Goal: Task Accomplishment & Management: Use online tool/utility

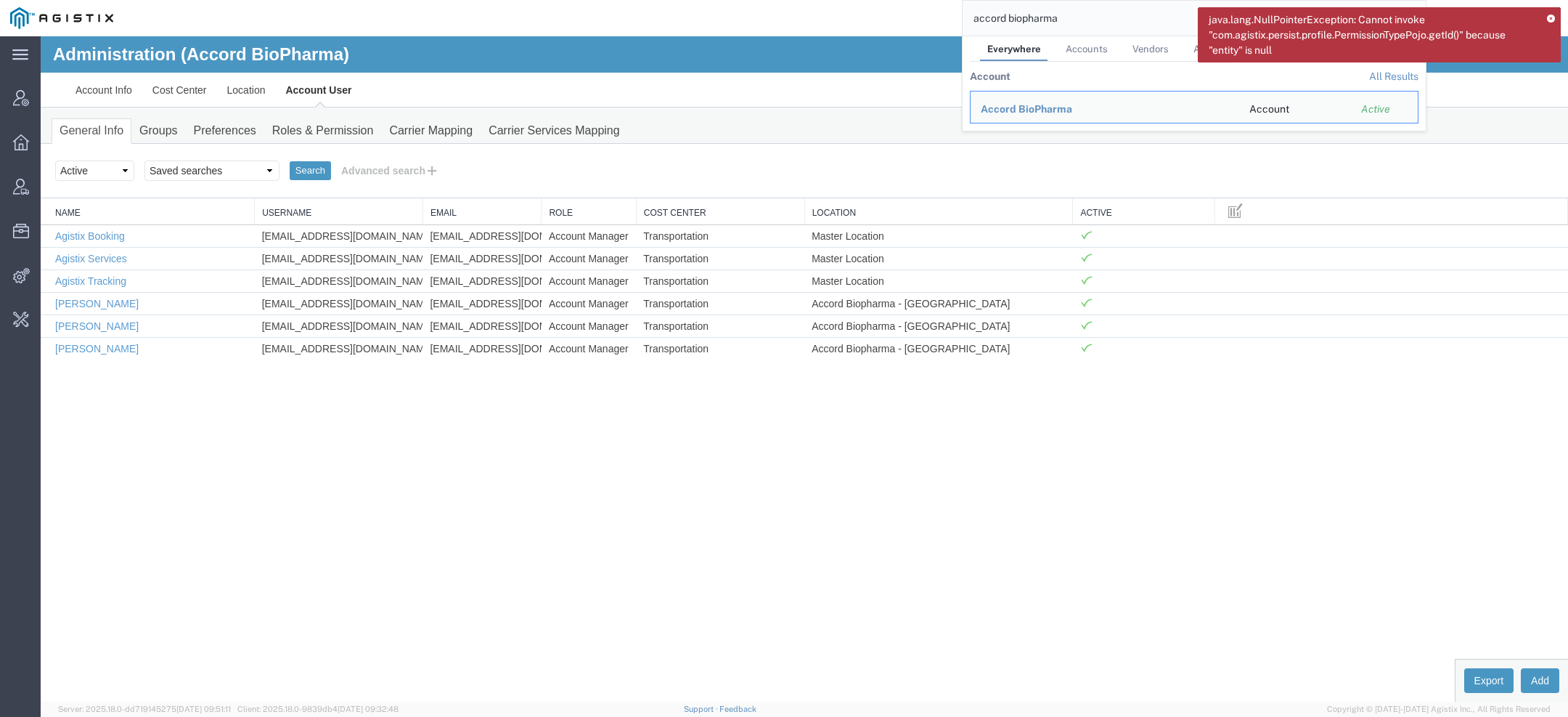
drag, startPoint x: 1068, startPoint y: 18, endPoint x: 831, endPoint y: -23, distance: 240.5
click at [831, 0] on html "java.lang.NullPointerException: Cannot invoke "com.agistix.persist.profile.Perm…" at bounding box center [784, 358] width 1568 height 717
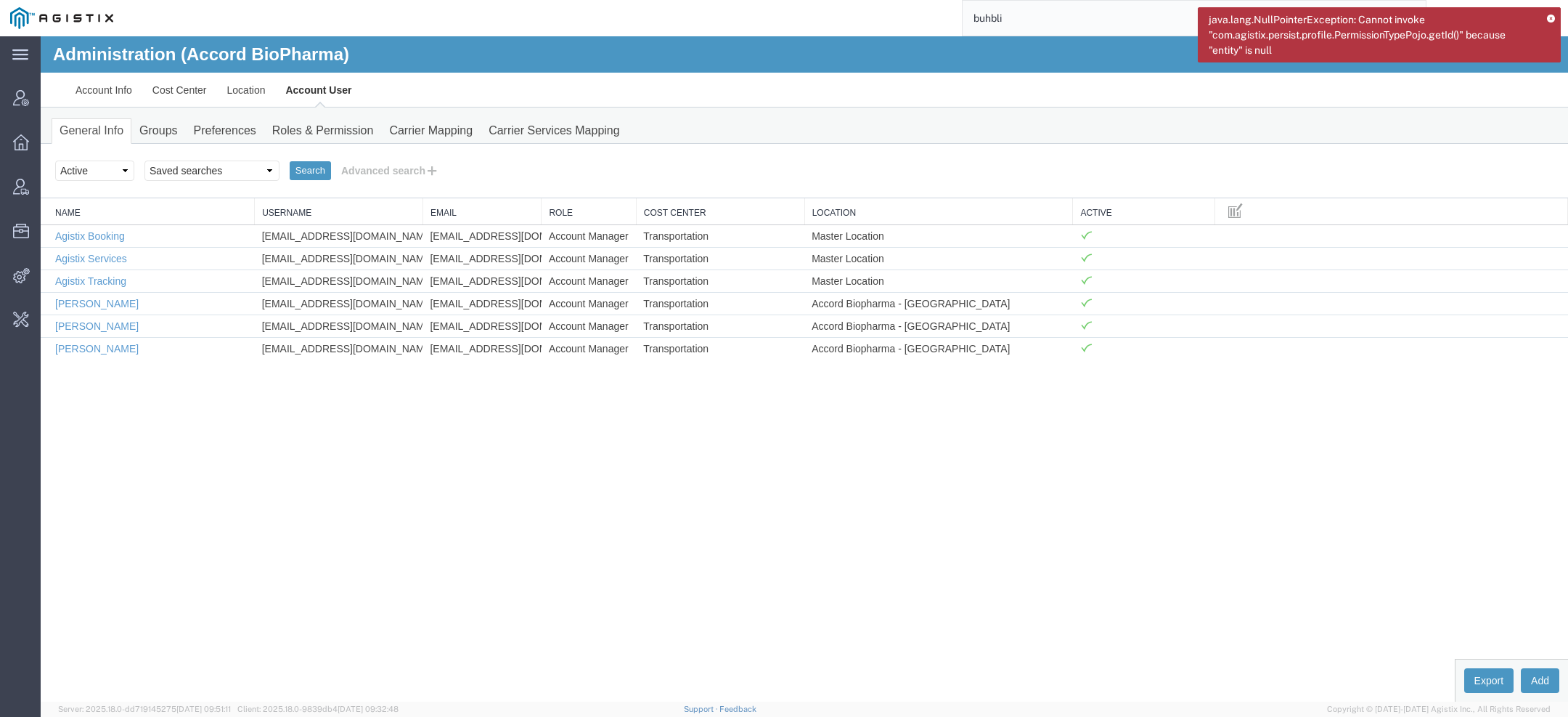
type input "buhbli"
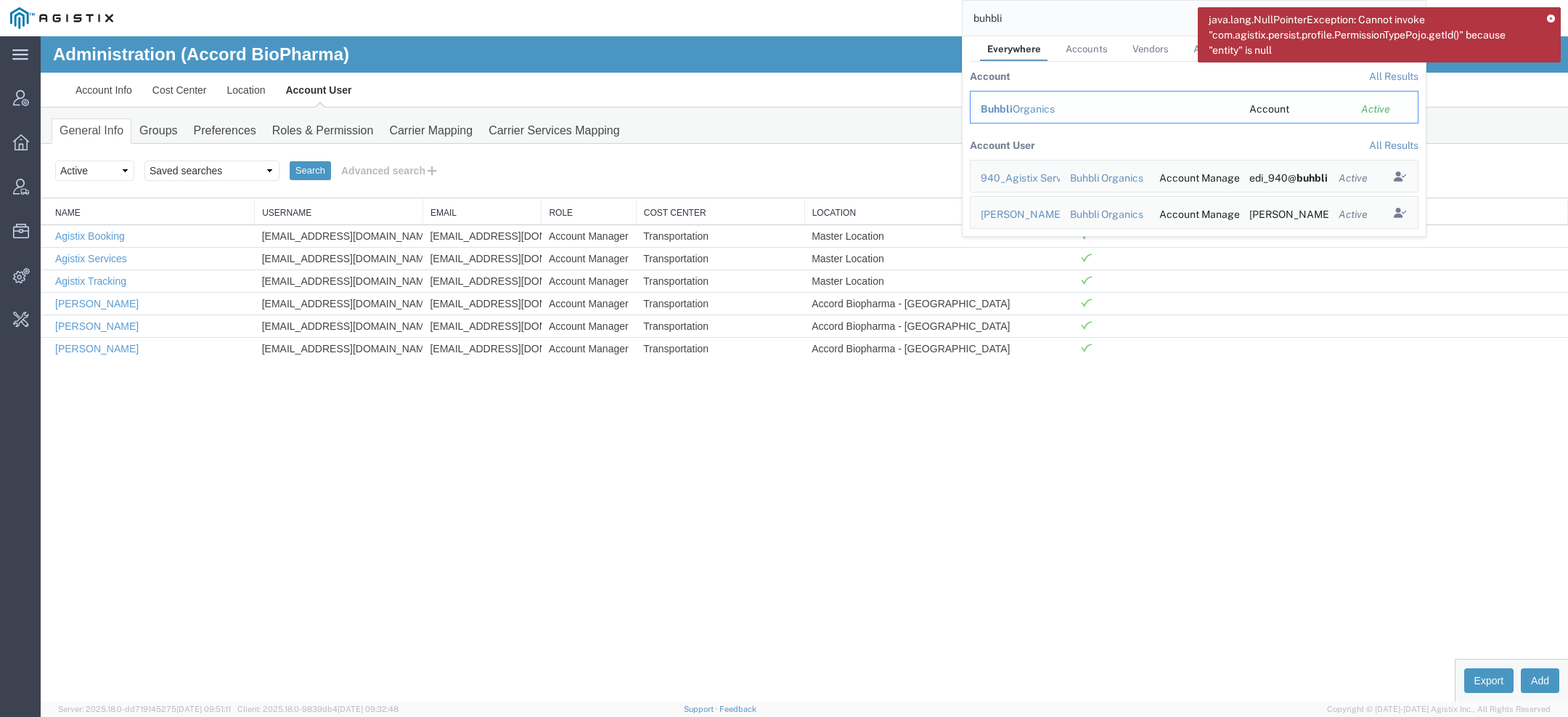
drag, startPoint x: 946, startPoint y: 69, endPoint x: 987, endPoint y: 104, distance: 53.9
click at [987, 104] on span "Buhbli" at bounding box center [996, 108] width 32 height 12
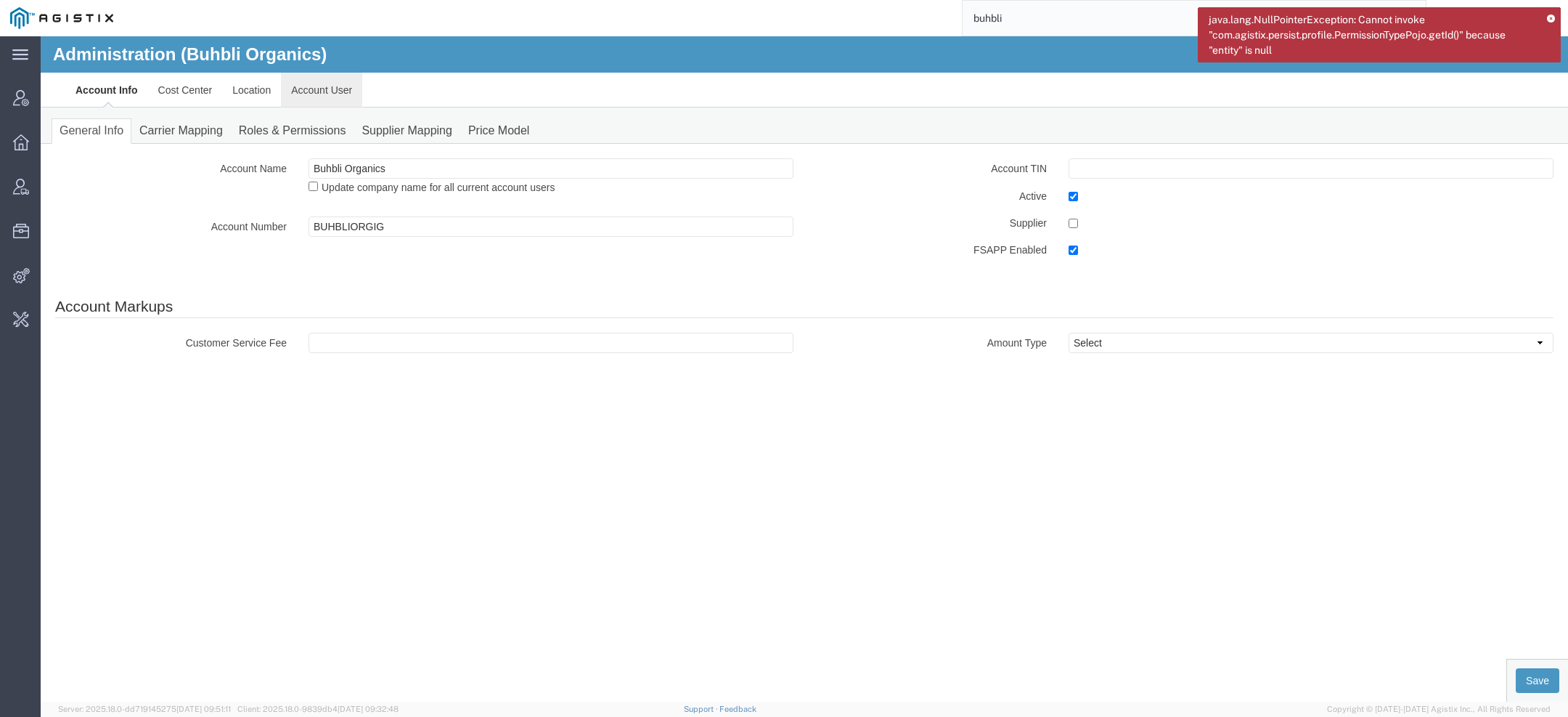
click at [299, 91] on link "Account User" at bounding box center [321, 89] width 81 height 35
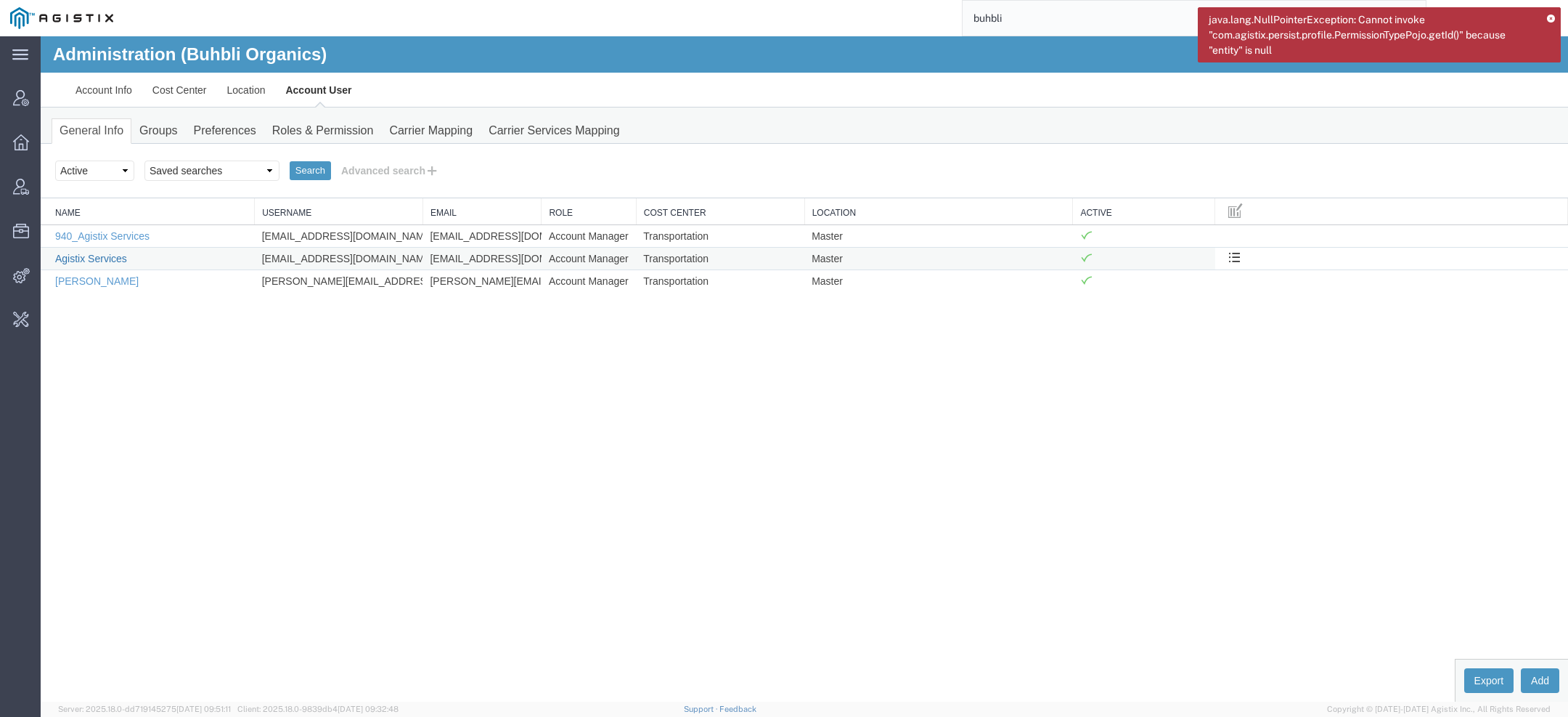
click at [95, 257] on link "Agistix Services" at bounding box center [90, 258] width 72 height 12
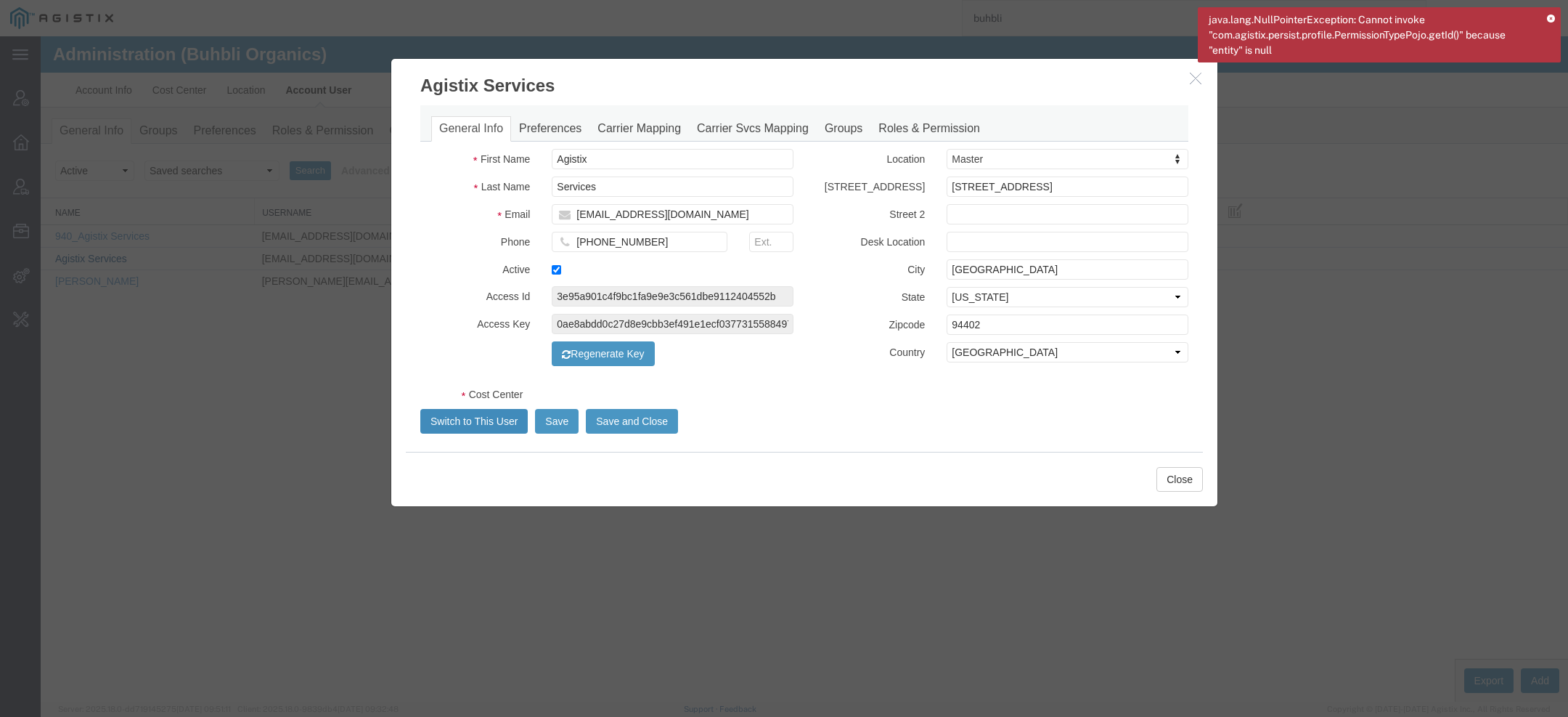
select select "COSTCENTER"
select select "66651"
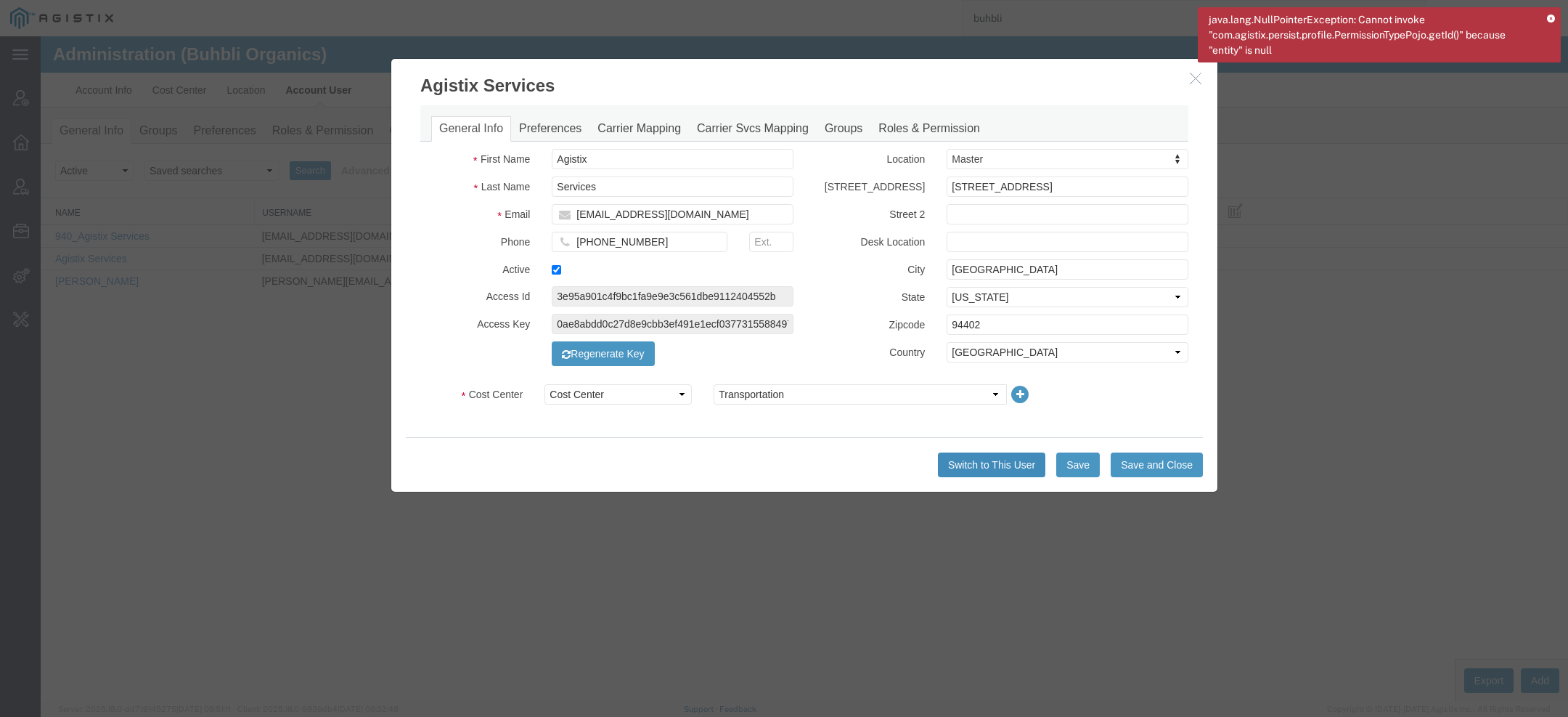
click at [973, 458] on button "Switch to This User" at bounding box center [991, 465] width 107 height 25
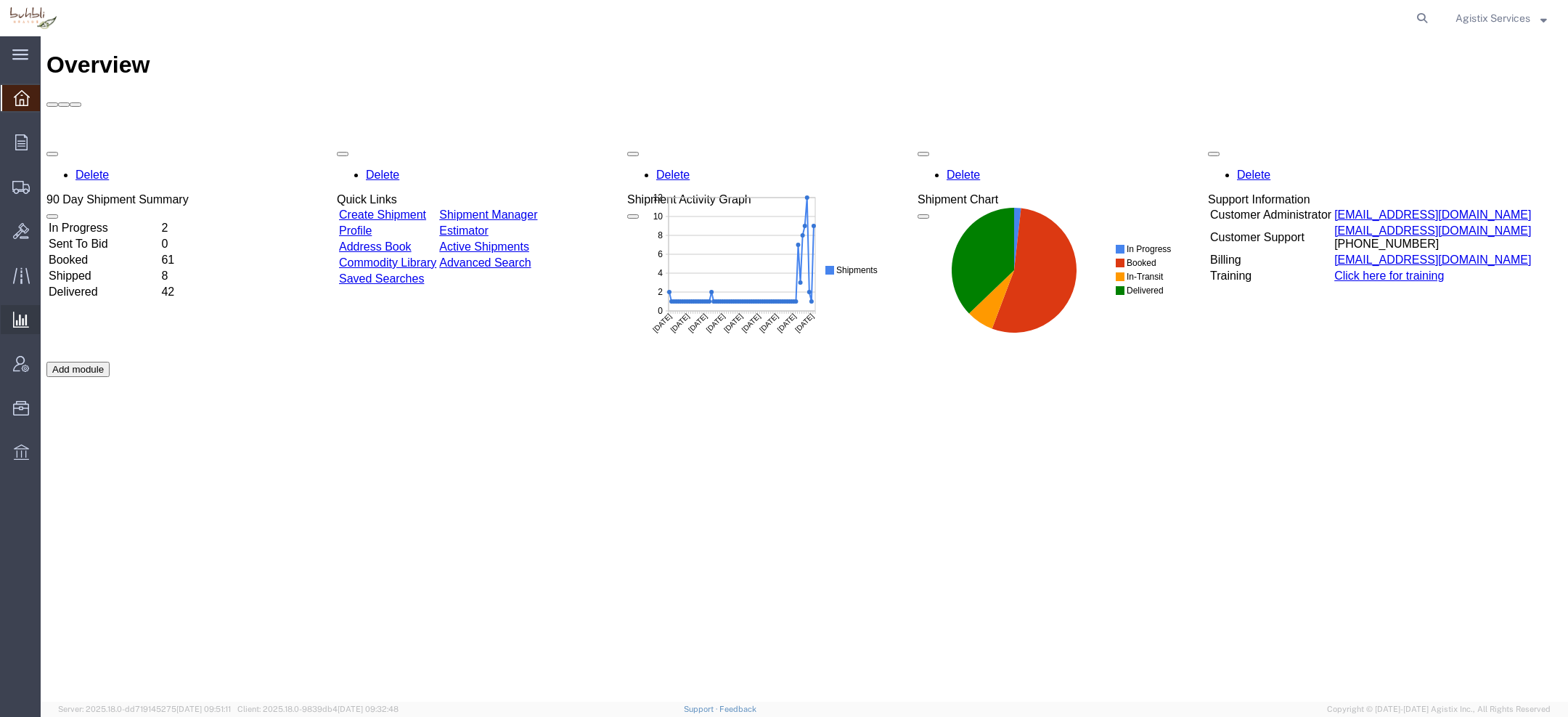
click at [0, 0] on span "Ad Hoc Reports" at bounding box center [0, 0] width 0 height 0
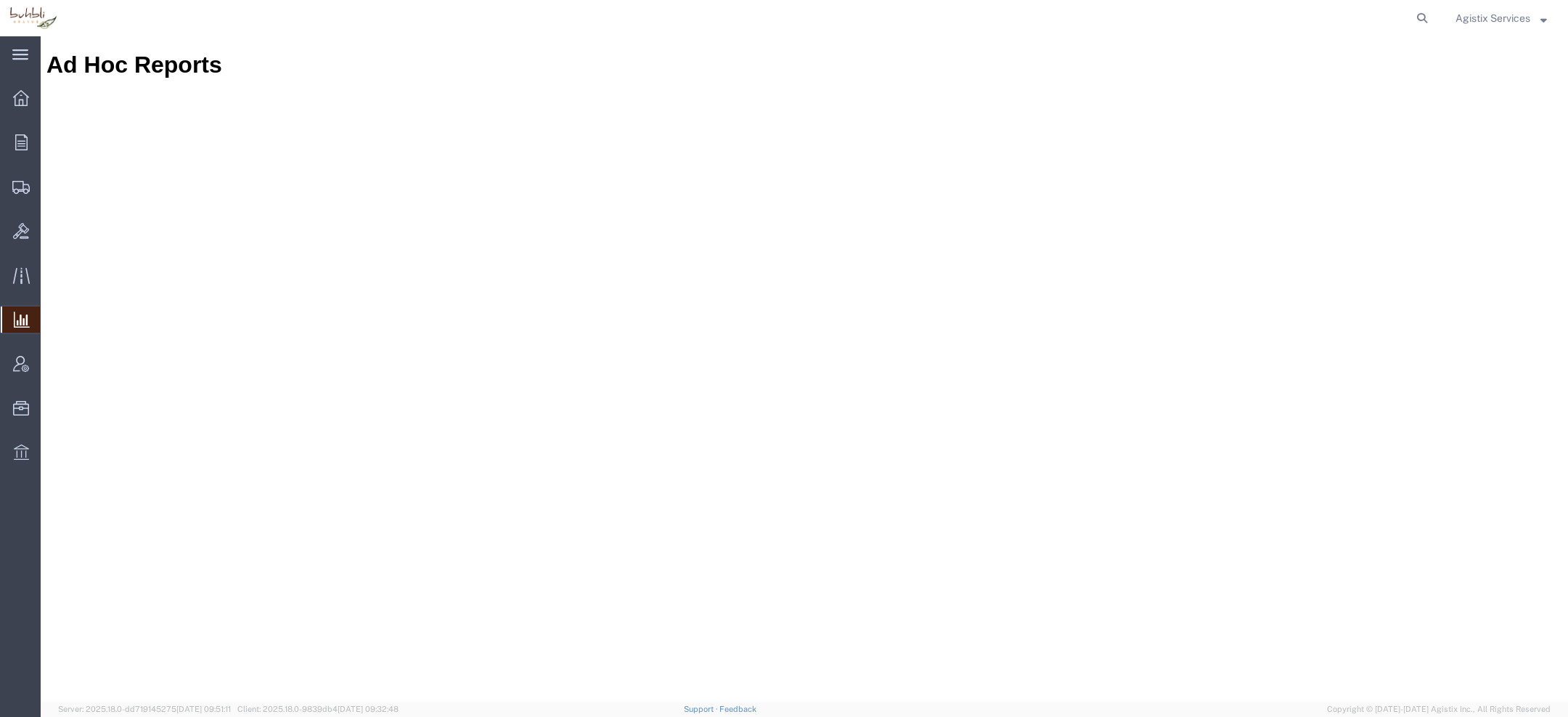
click at [0, 0] on span "Saved Reports" at bounding box center [0, 0] width 0 height 0
click at [1480, 20] on span "Agistix Services" at bounding box center [1493, 18] width 74 height 16
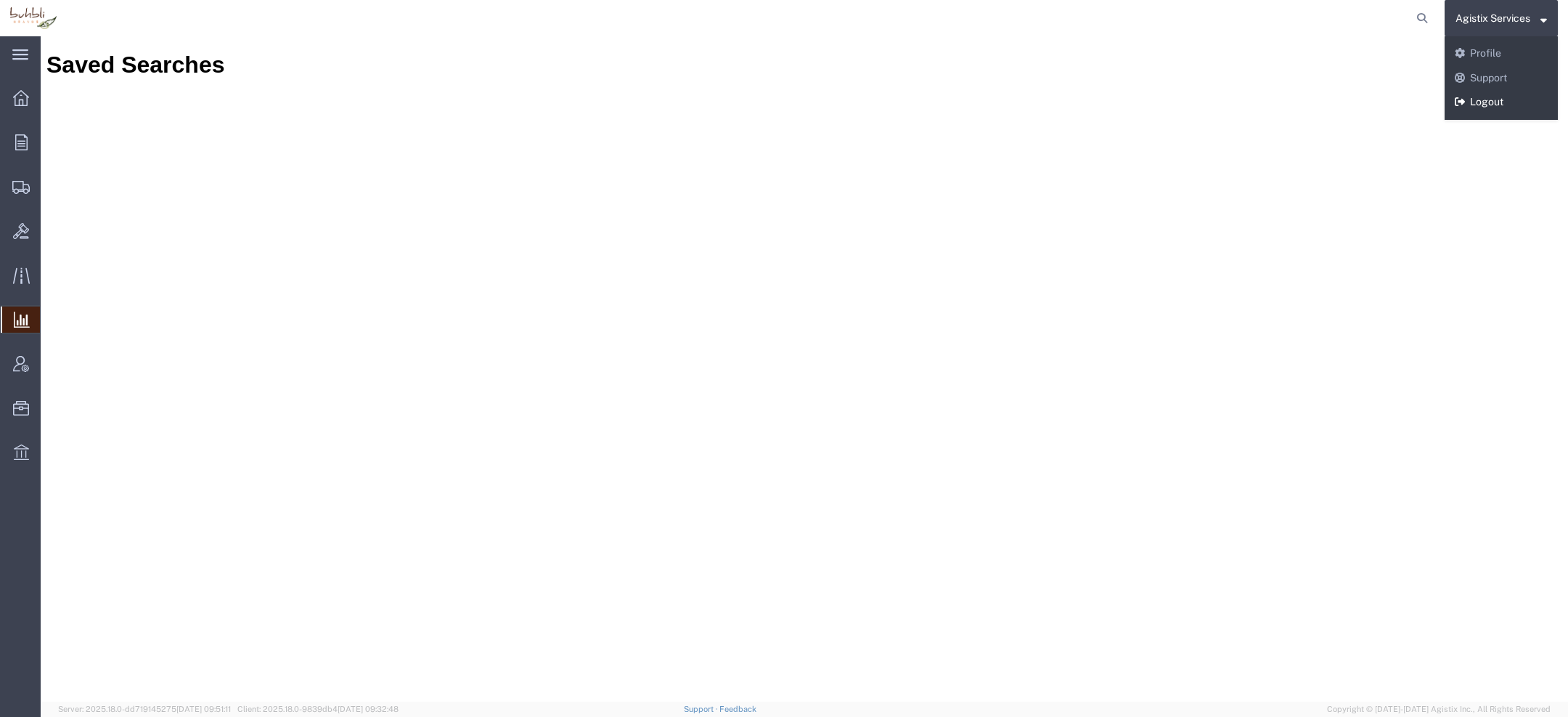
click at [1474, 99] on link "Logout" at bounding box center [1501, 103] width 113 height 25
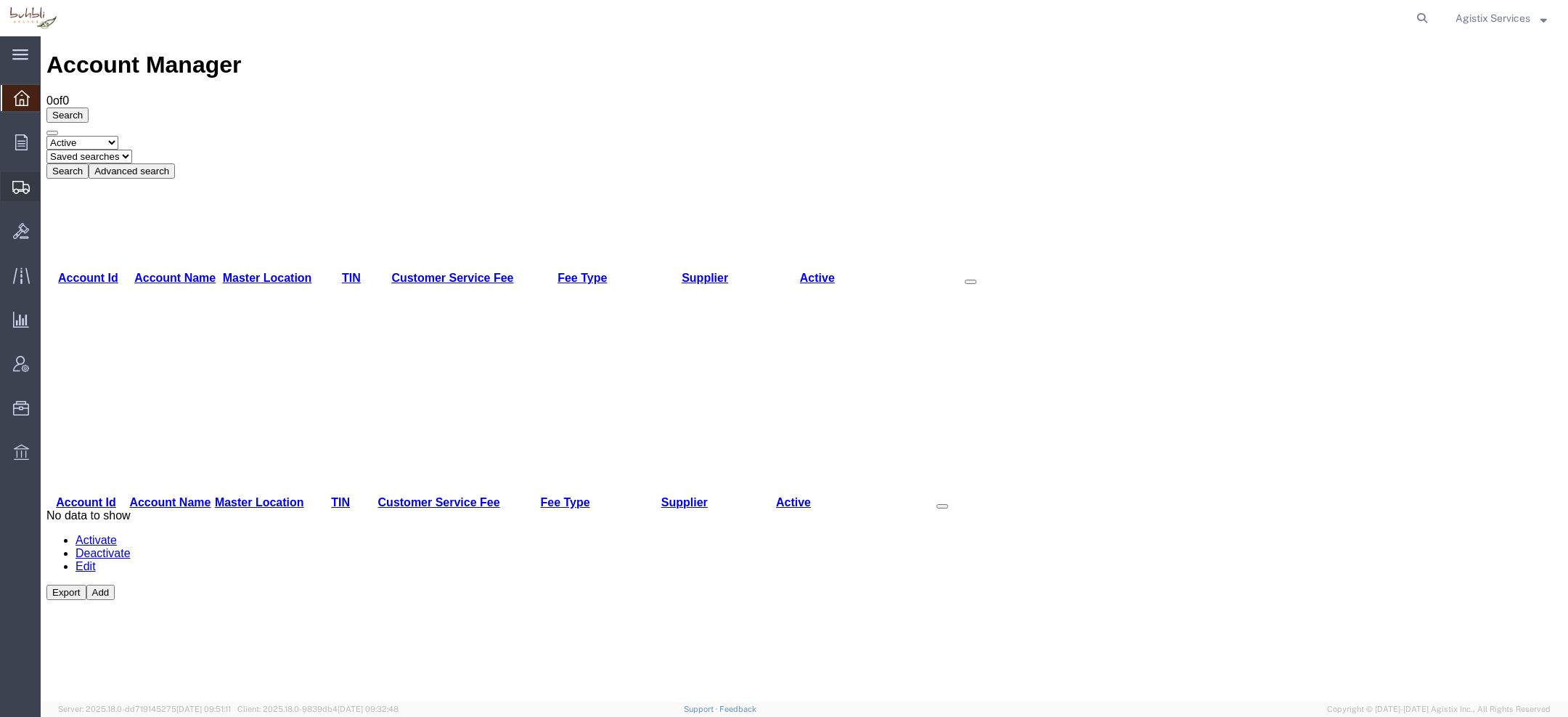
click at [25, 189] on icon at bounding box center [21, 187] width 18 height 13
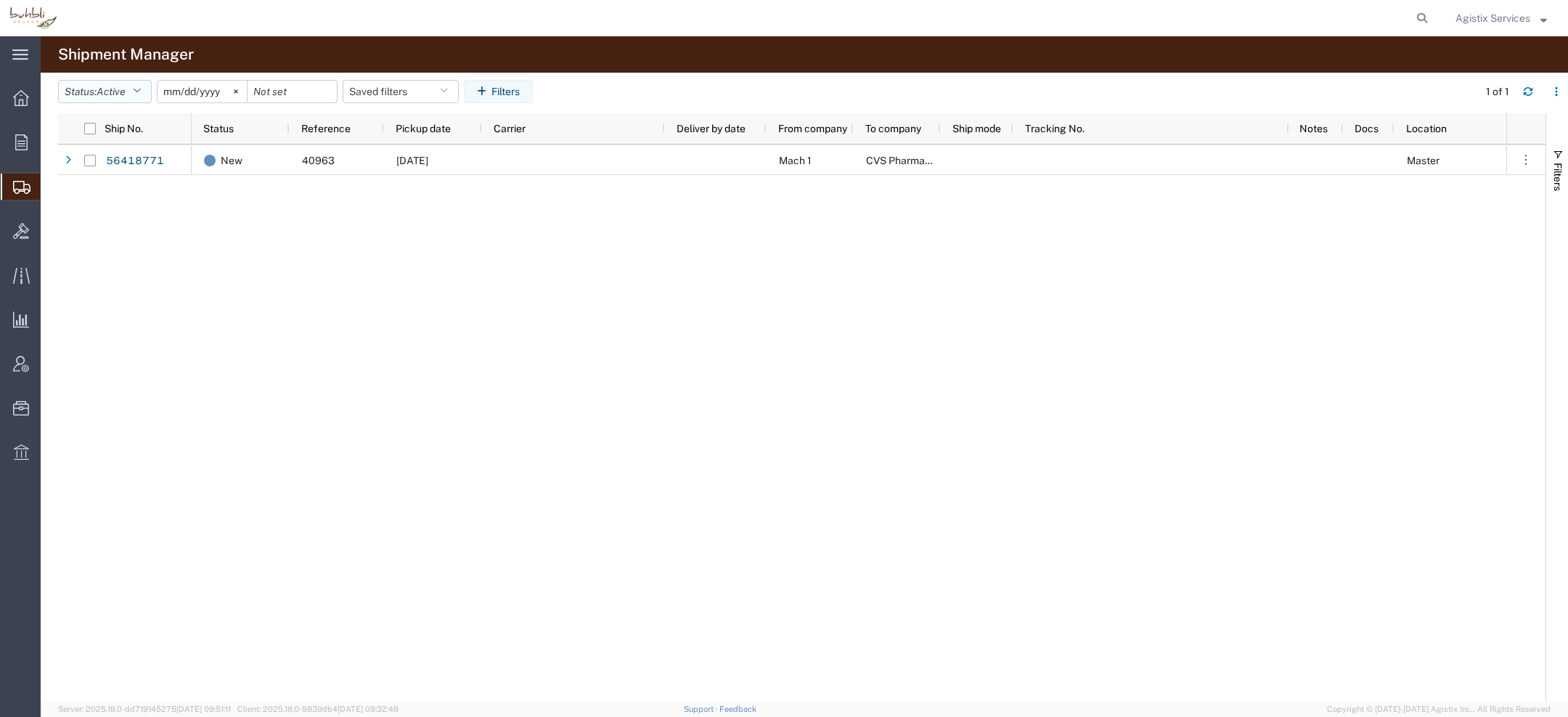
click at [107, 89] on span "Active" at bounding box center [111, 91] width 29 height 12
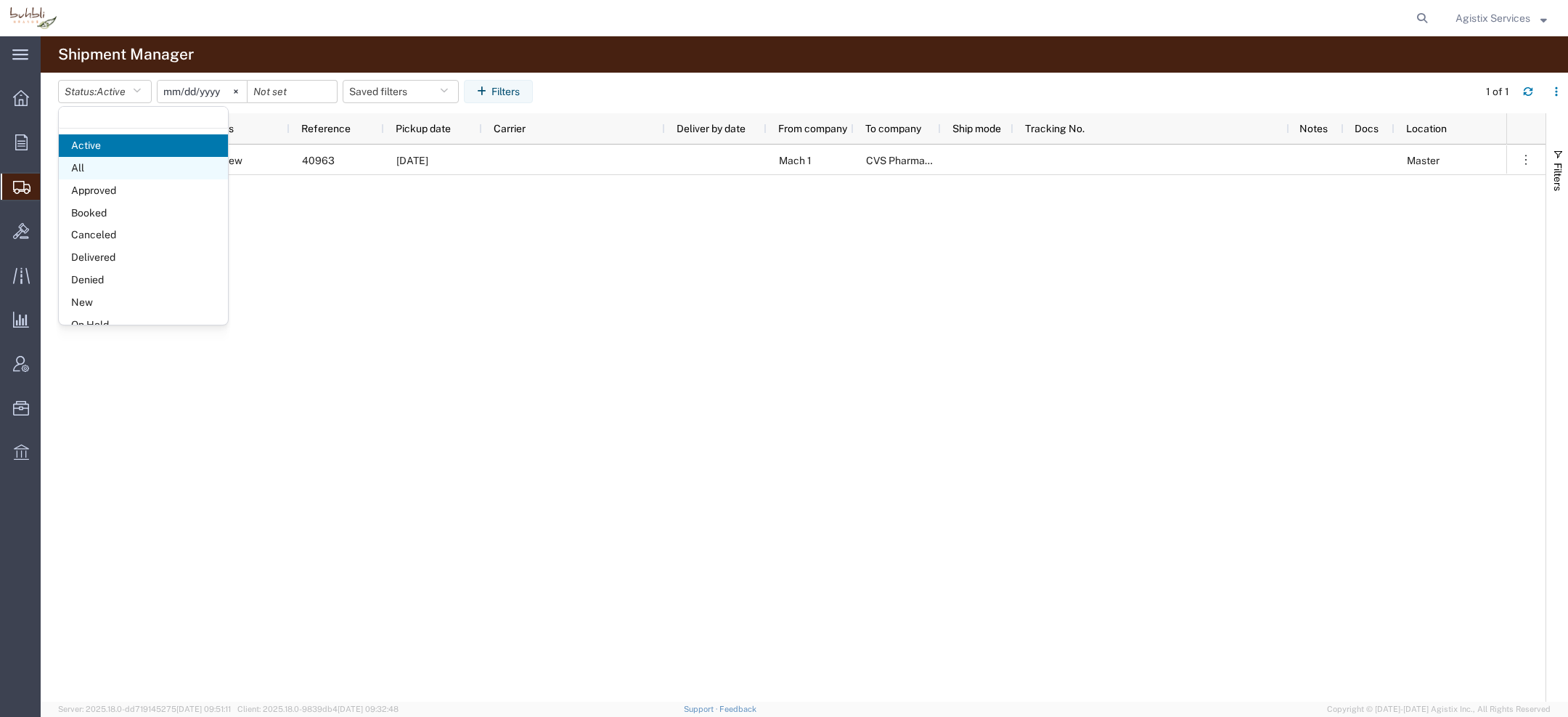
click at [95, 166] on span "All" at bounding box center [142, 167] width 169 height 22
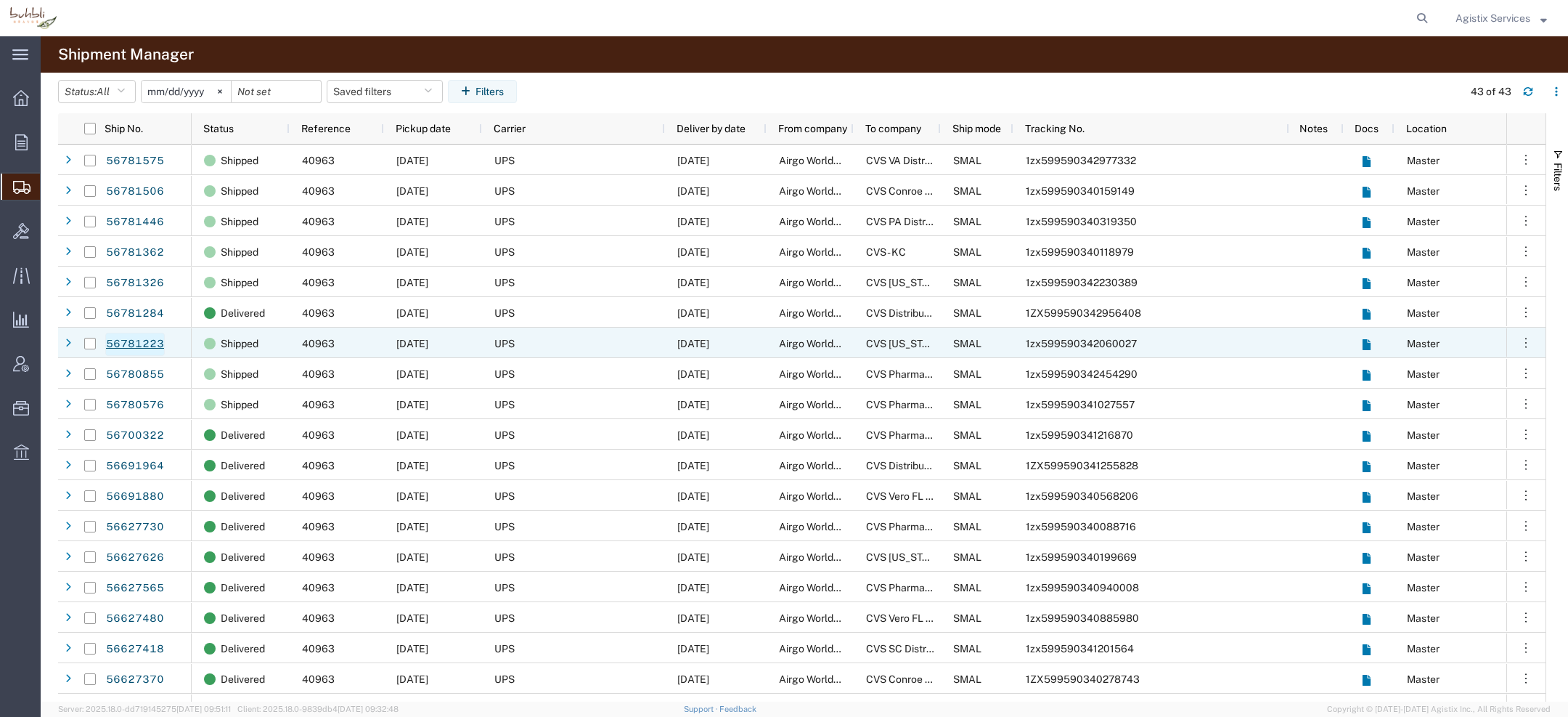
click at [131, 342] on link "56781223" at bounding box center [135, 344] width 59 height 23
